Goal: Navigation & Orientation: Find specific page/section

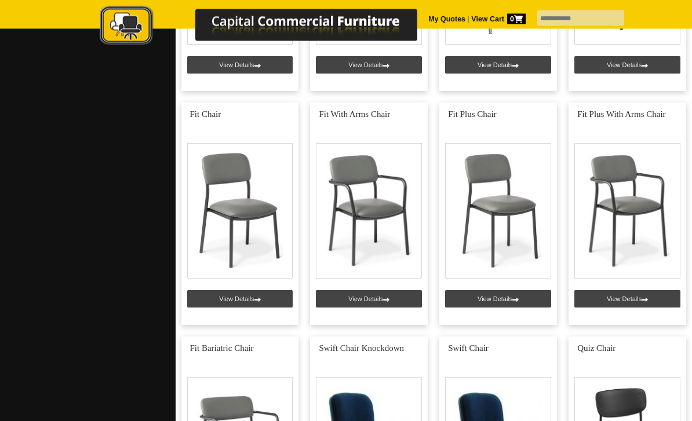
scroll to position [1360, 0]
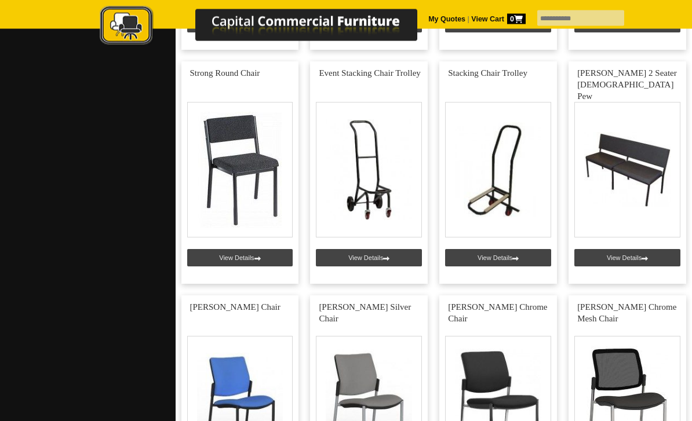
scroll to position [3764, 0]
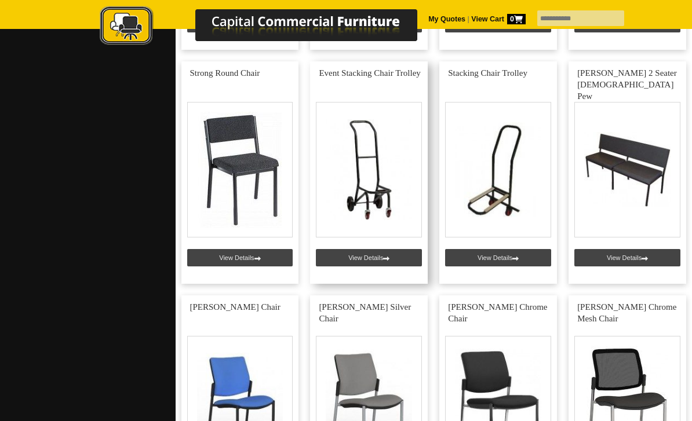
click at [371, 252] on link at bounding box center [369, 172] width 118 height 223
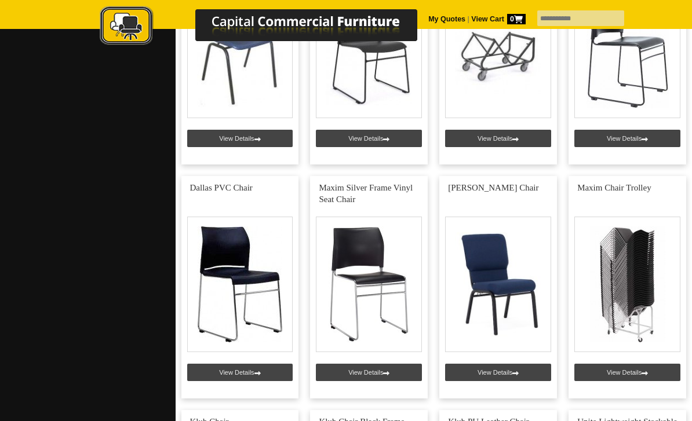
scroll to position [839, 0]
